Goal: Transaction & Acquisition: Purchase product/service

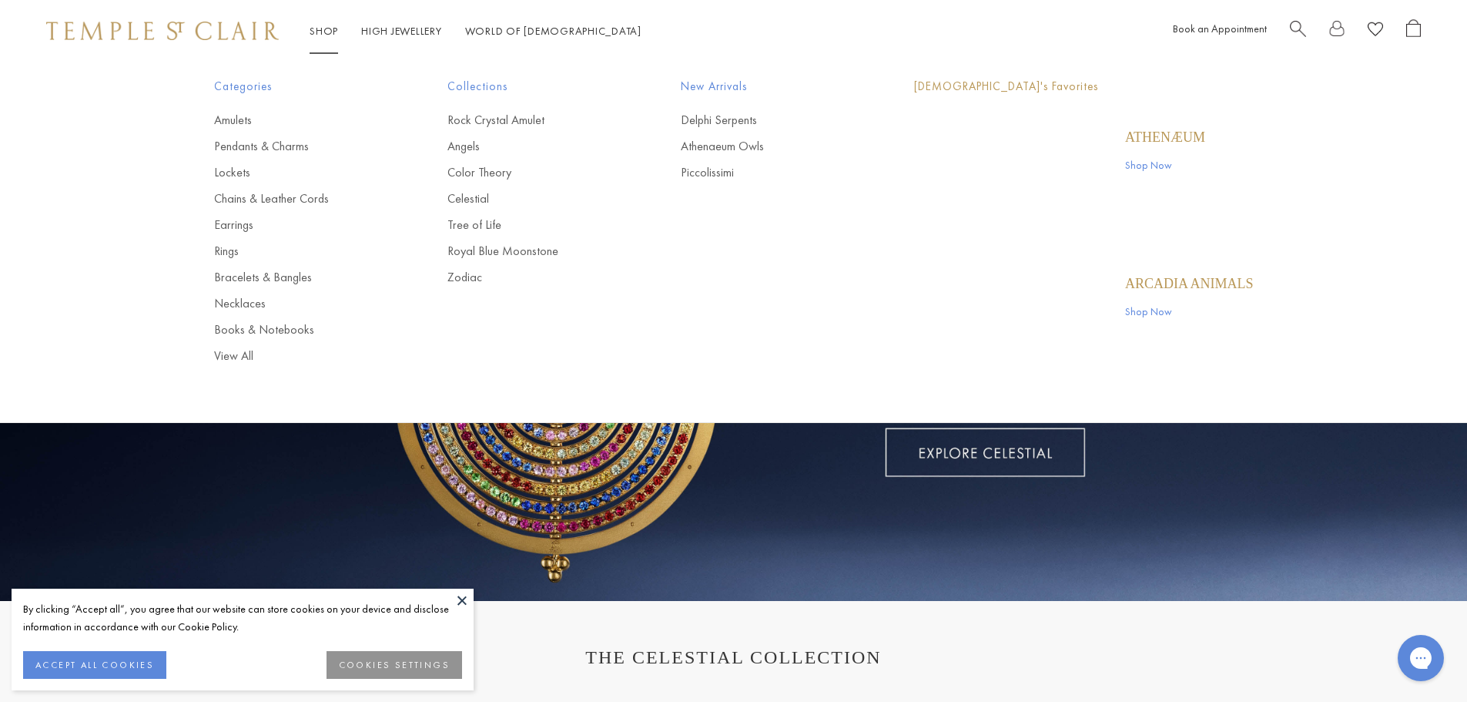
click at [330, 30] on link "Shop Shop" at bounding box center [324, 31] width 28 height 14
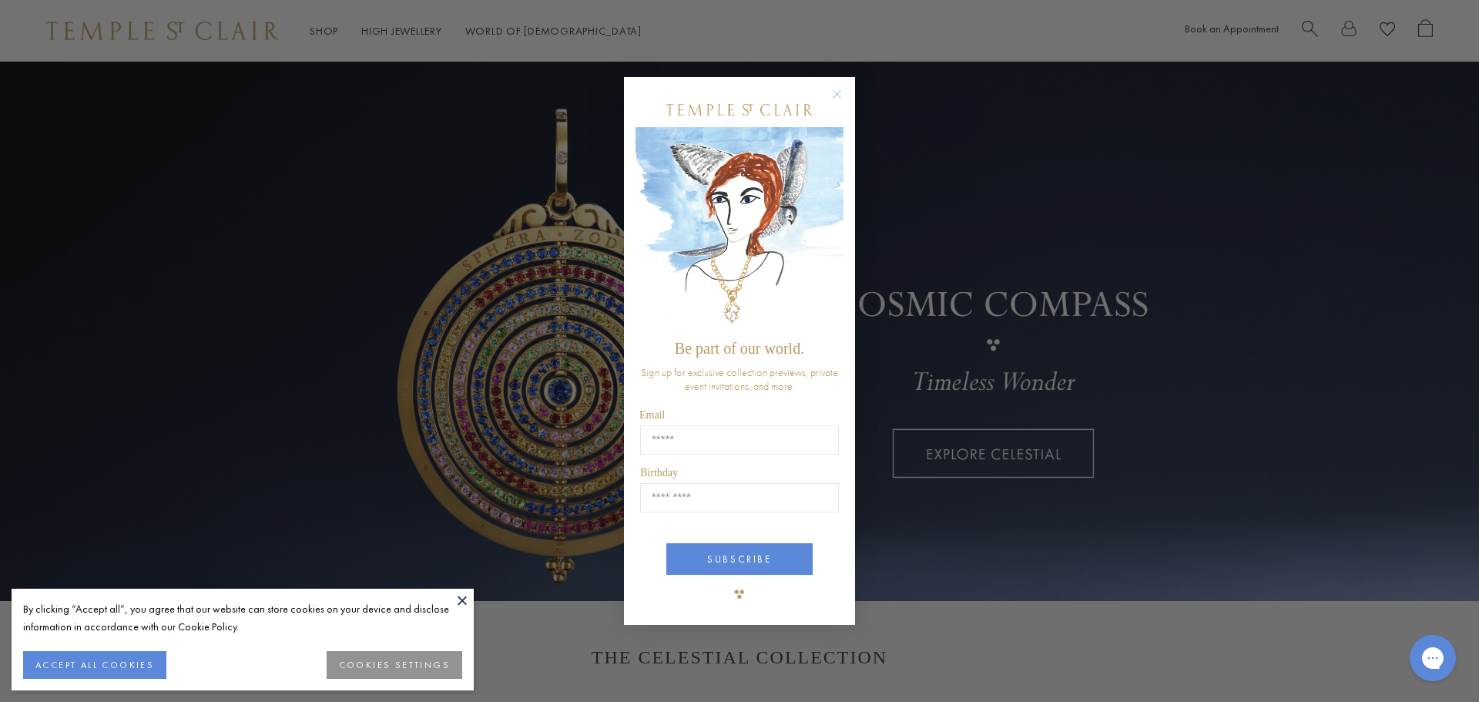
click at [840, 93] on circle "Close dialog" at bounding box center [837, 94] width 18 height 18
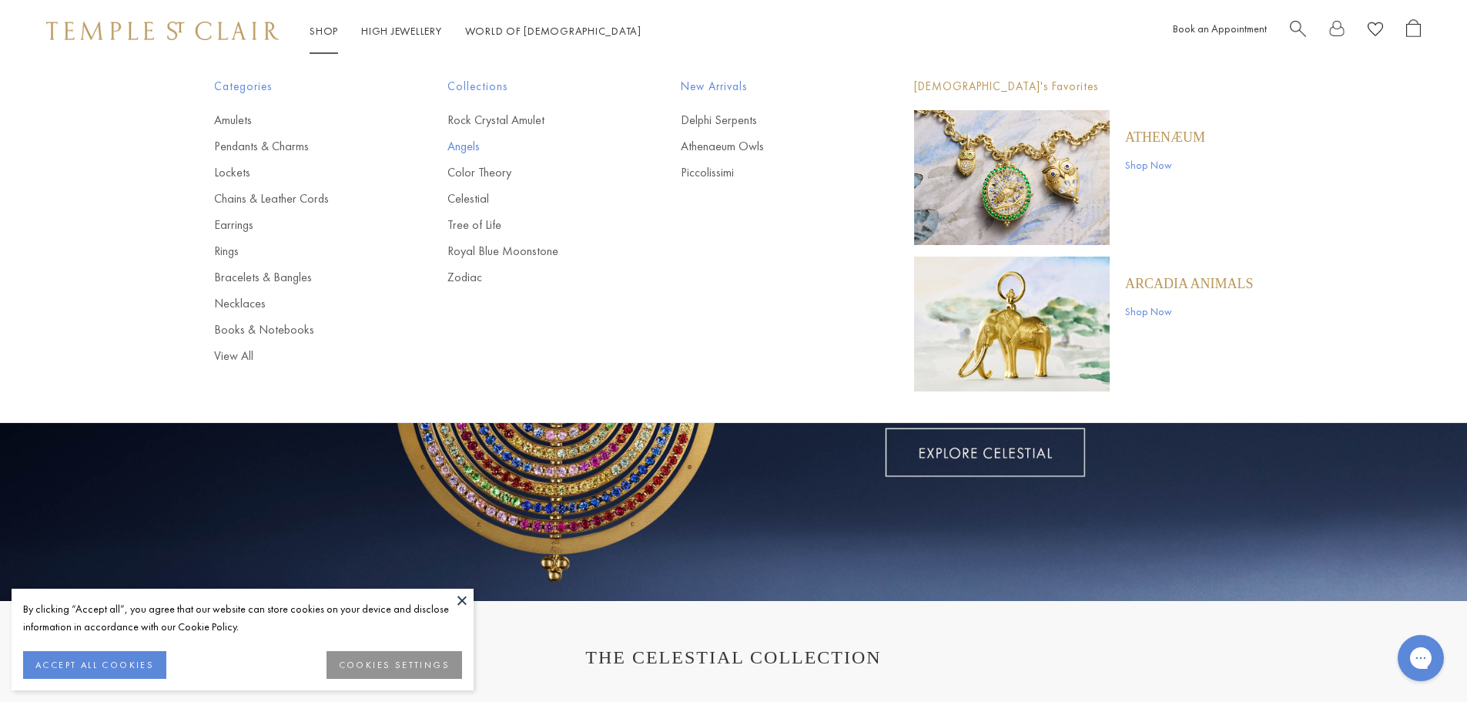
click at [465, 146] on link "Angels" at bounding box center [533, 146] width 172 height 17
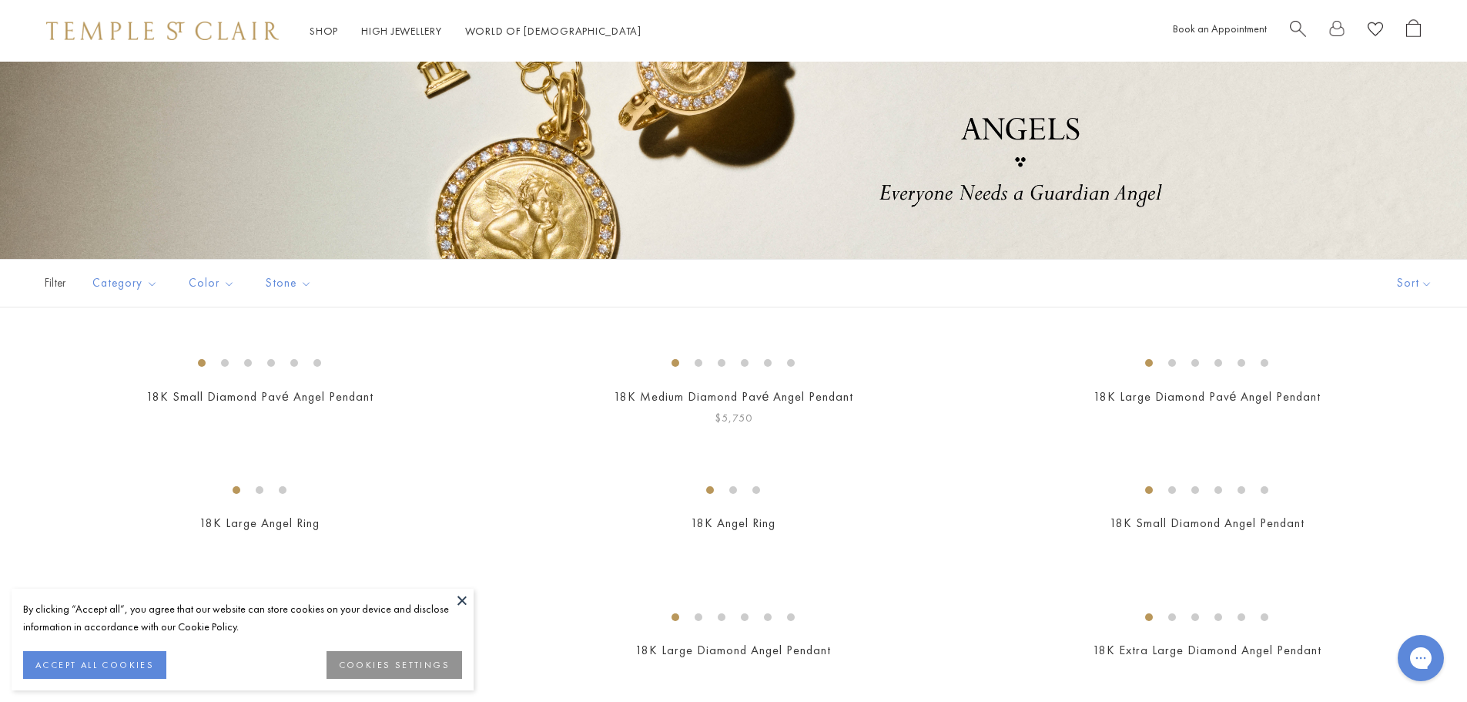
scroll to position [231, 0]
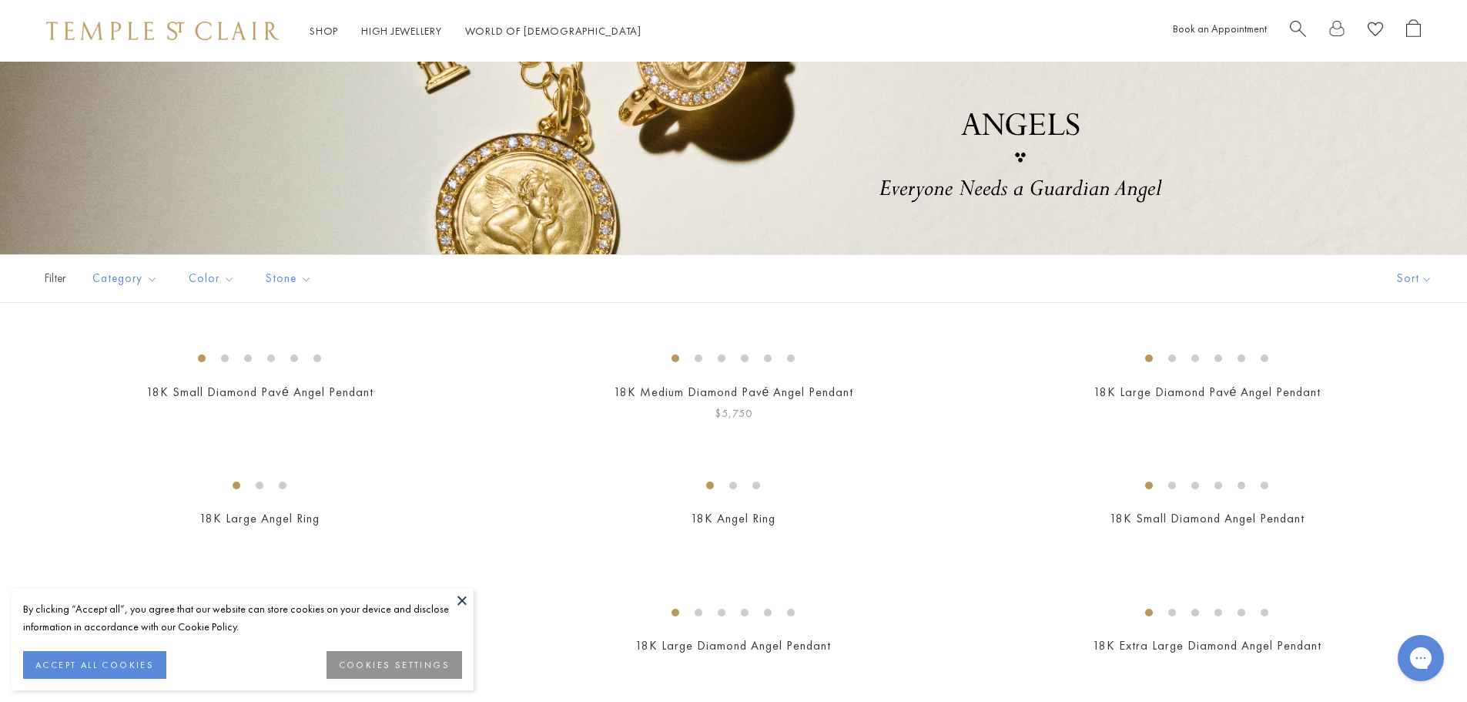
click at [0, 0] on img at bounding box center [0, 0] width 0 height 0
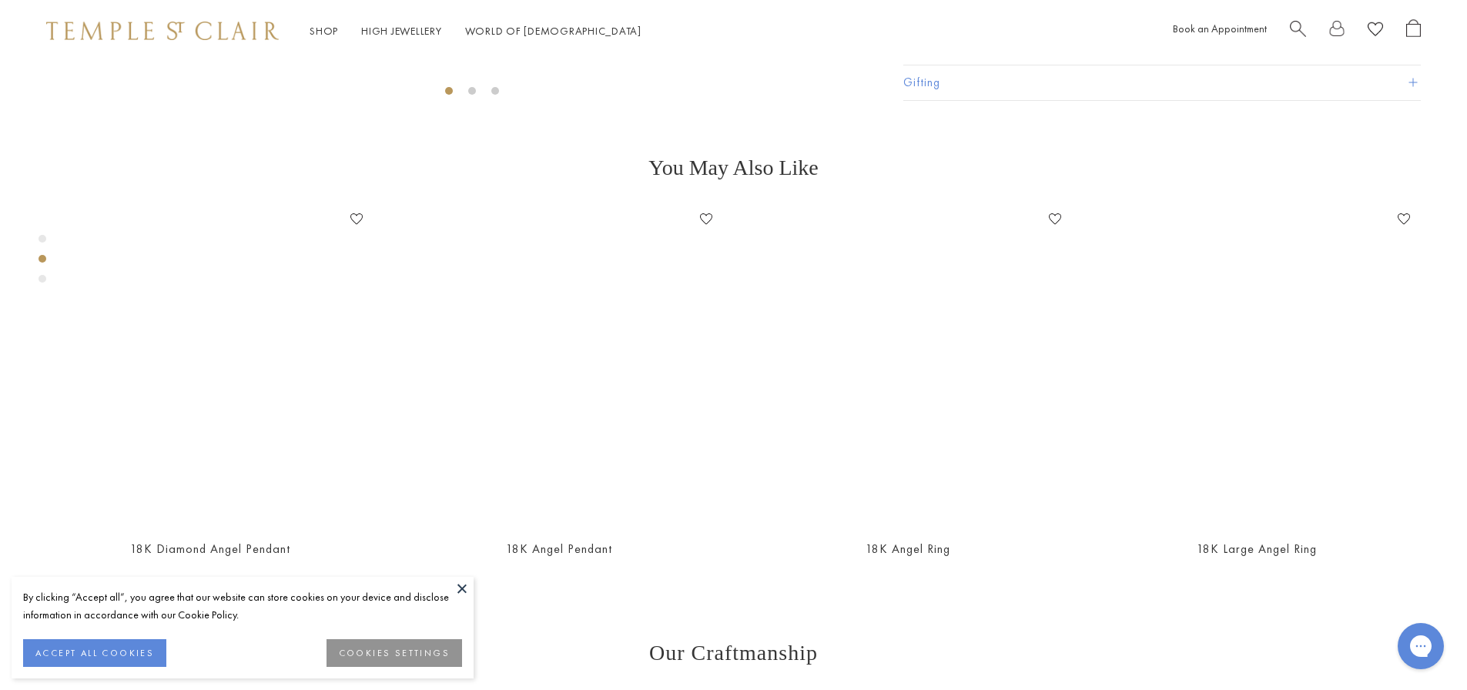
scroll to position [832, 0]
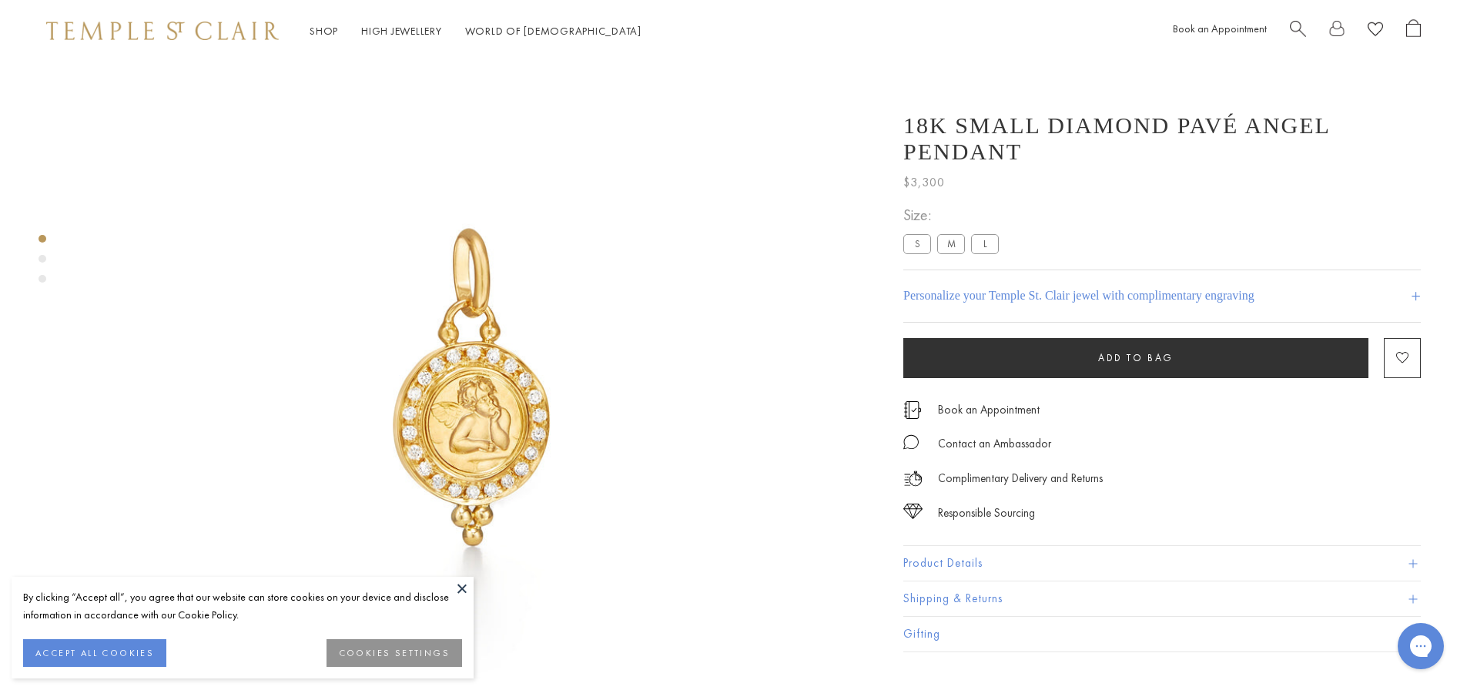
scroll to position [62, 0]
click at [108, 650] on button "ACCEPT ALL COOKIES" at bounding box center [94, 653] width 143 height 28
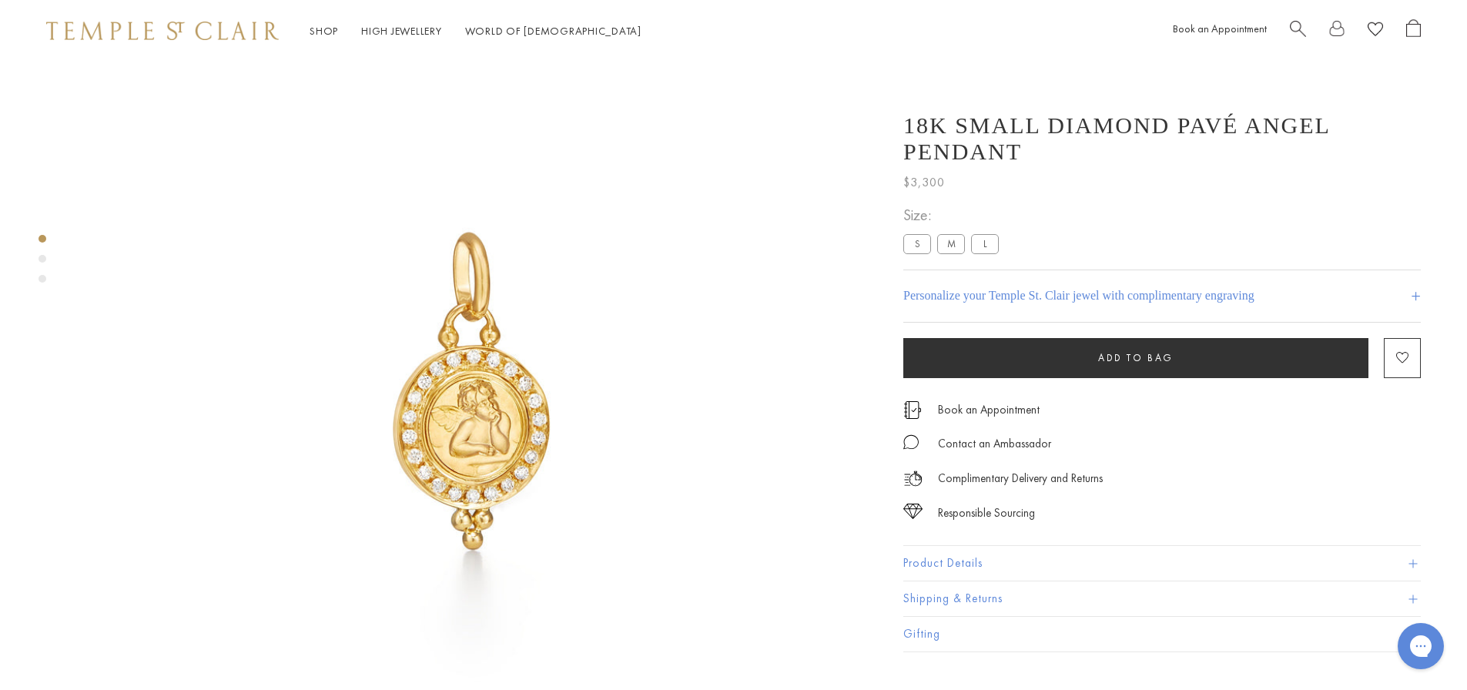
click at [949, 234] on label "M" at bounding box center [951, 243] width 28 height 19
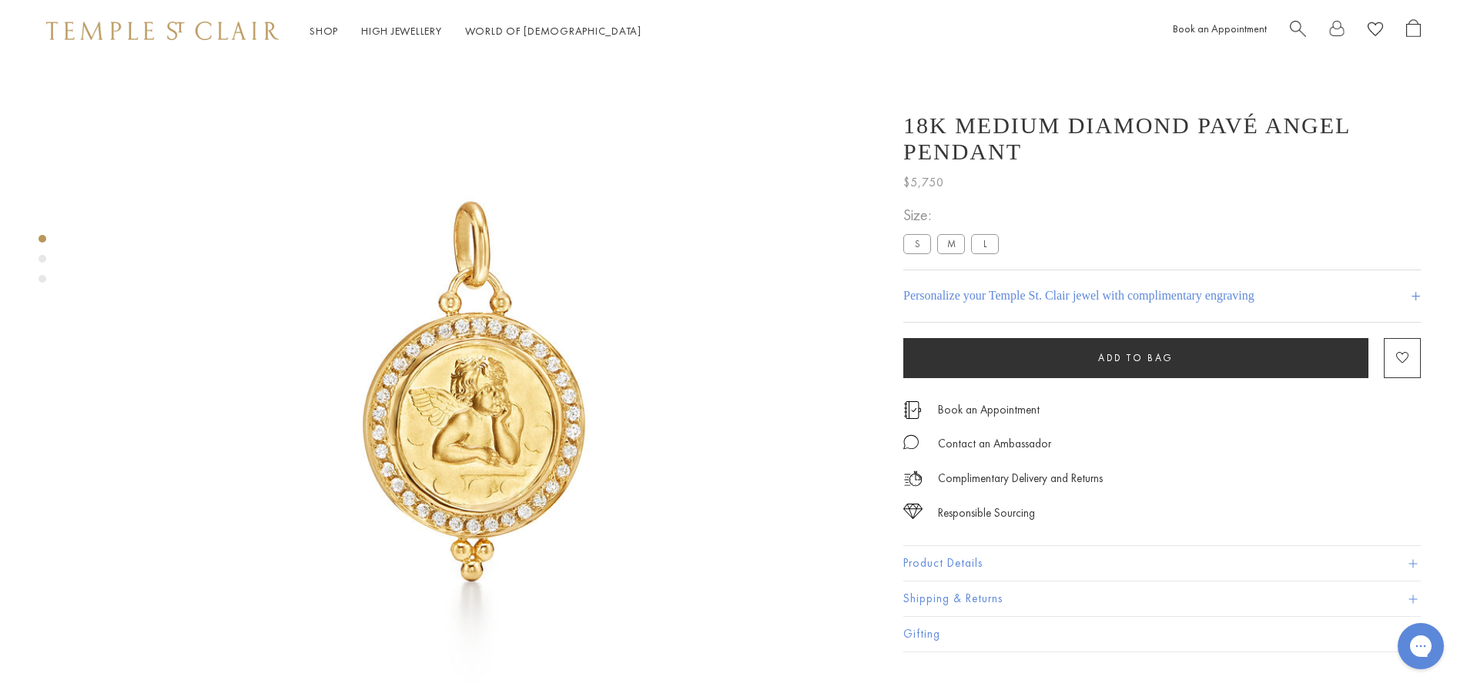
click at [987, 234] on label "L" at bounding box center [985, 243] width 28 height 19
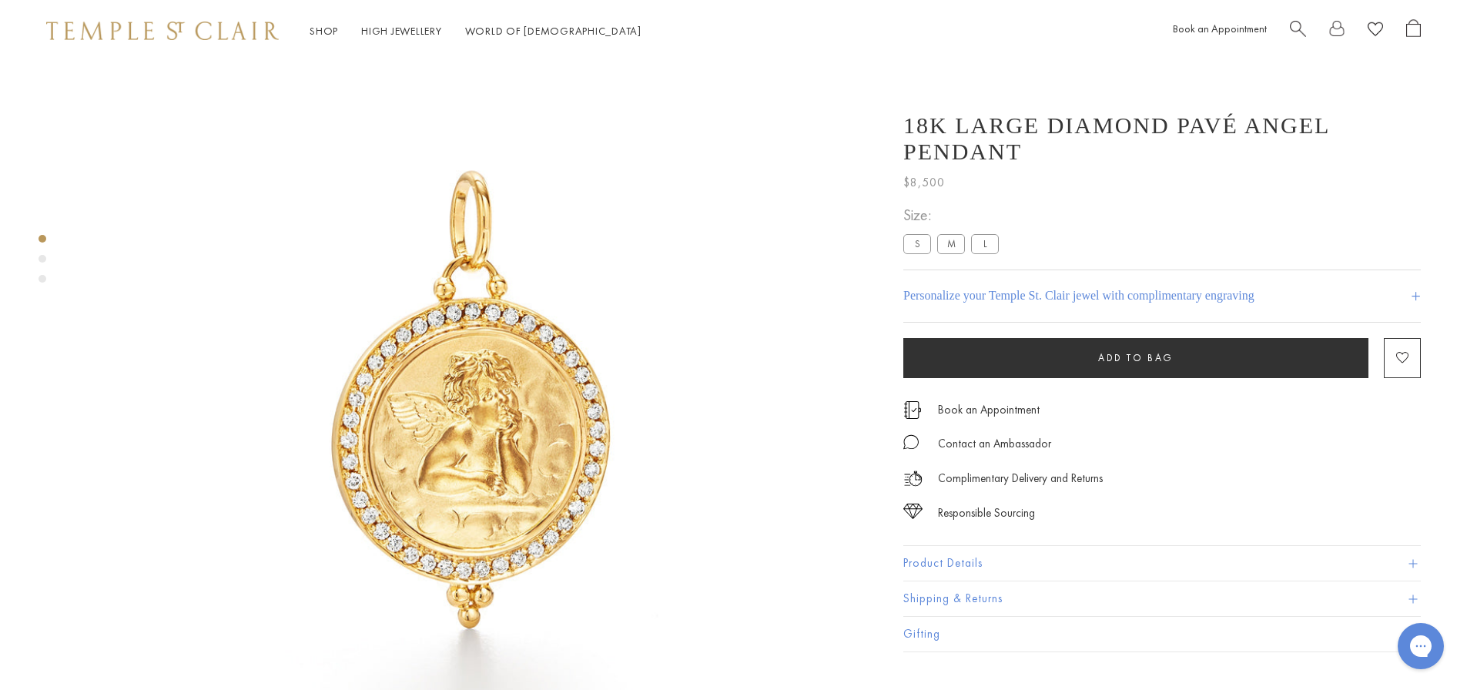
click at [926, 234] on label "S" at bounding box center [917, 243] width 28 height 19
